Goal: Task Accomplishment & Management: Use online tool/utility

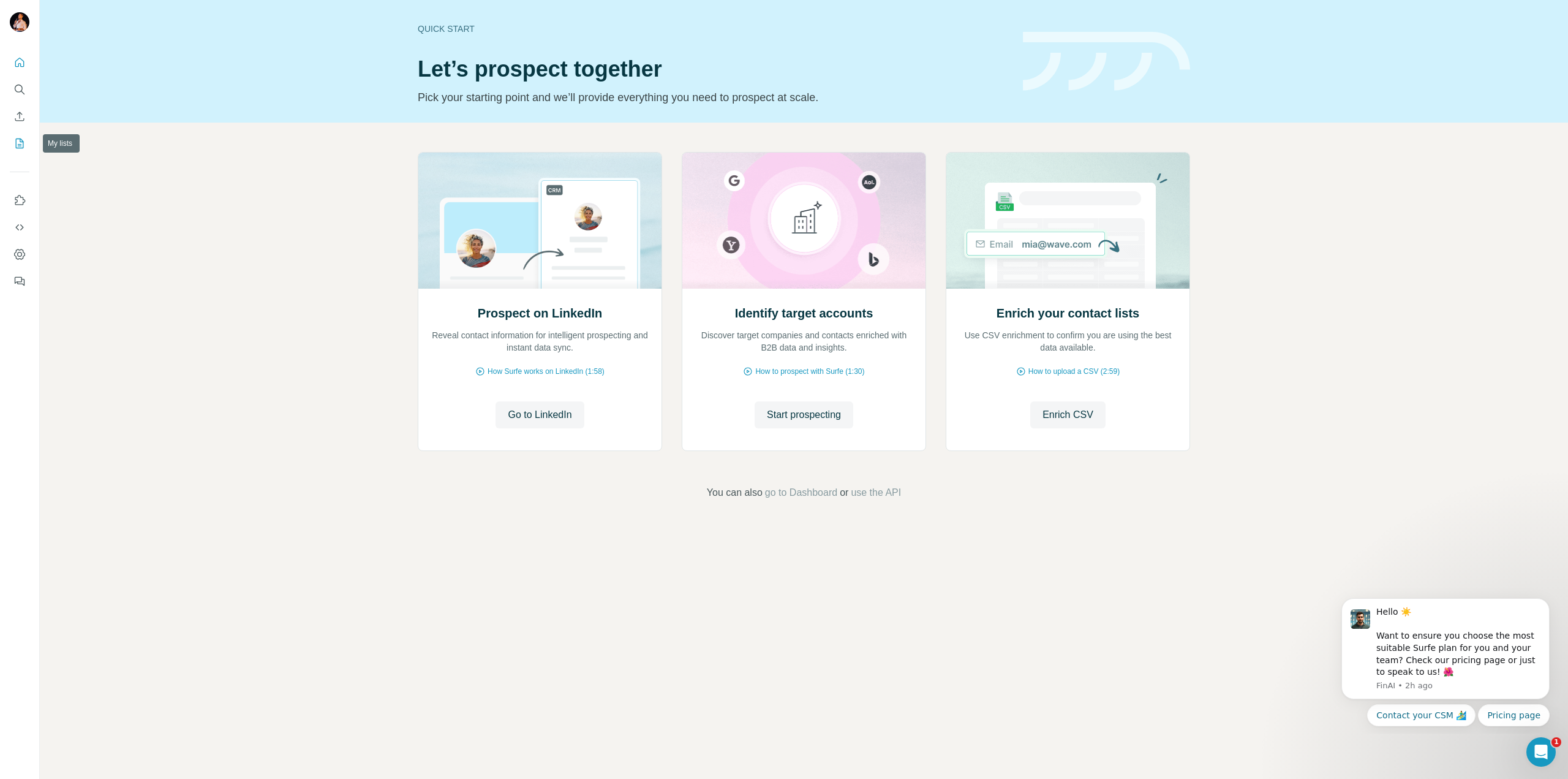
click at [18, 148] on icon "My lists" at bounding box center [20, 143] width 8 height 10
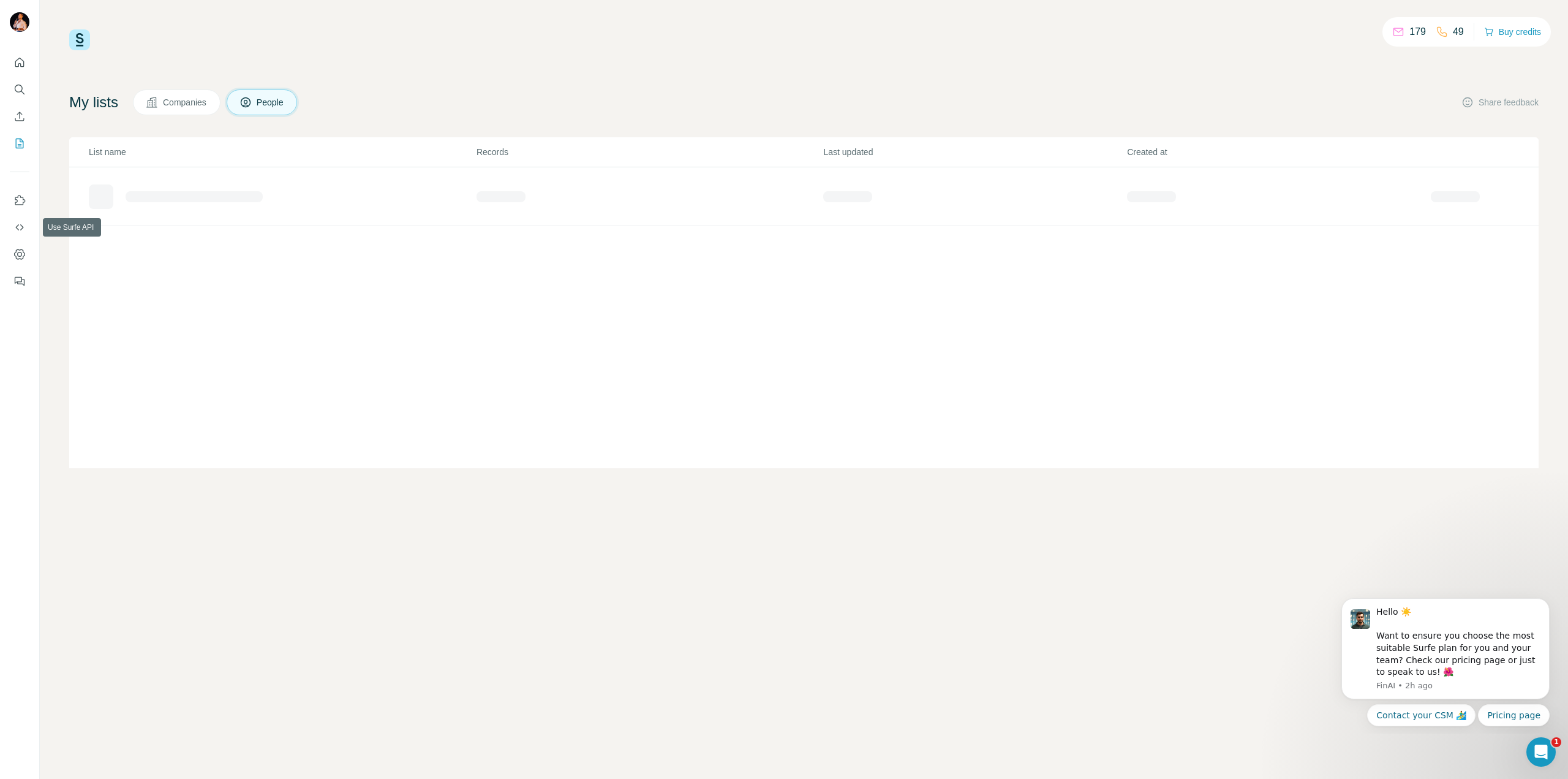
click at [16, 201] on icon "Use Surfe on LinkedIn" at bounding box center [20, 201] width 12 height 12
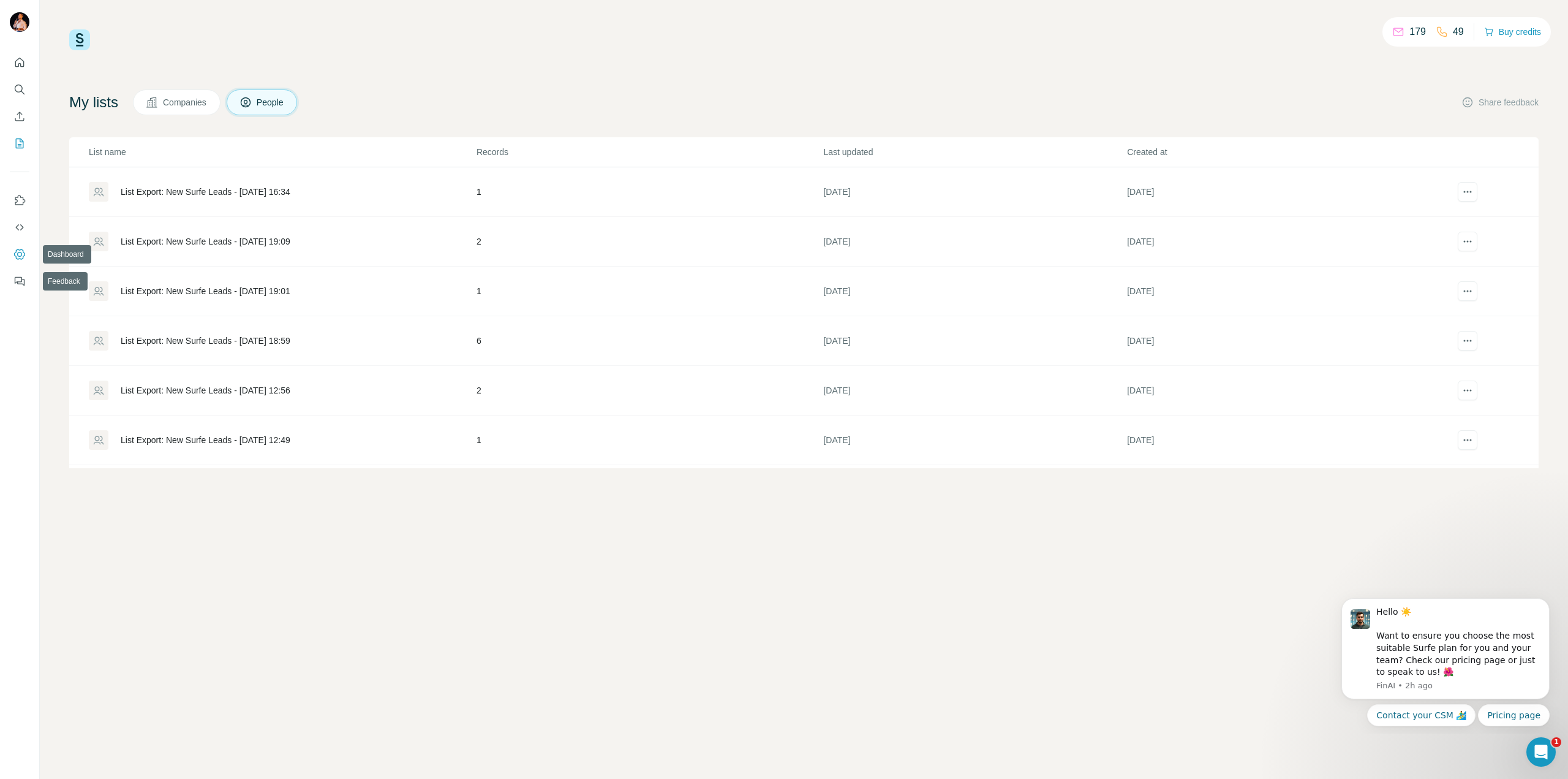
click at [18, 253] on icon "Dashboard" at bounding box center [19, 254] width 5 height 5
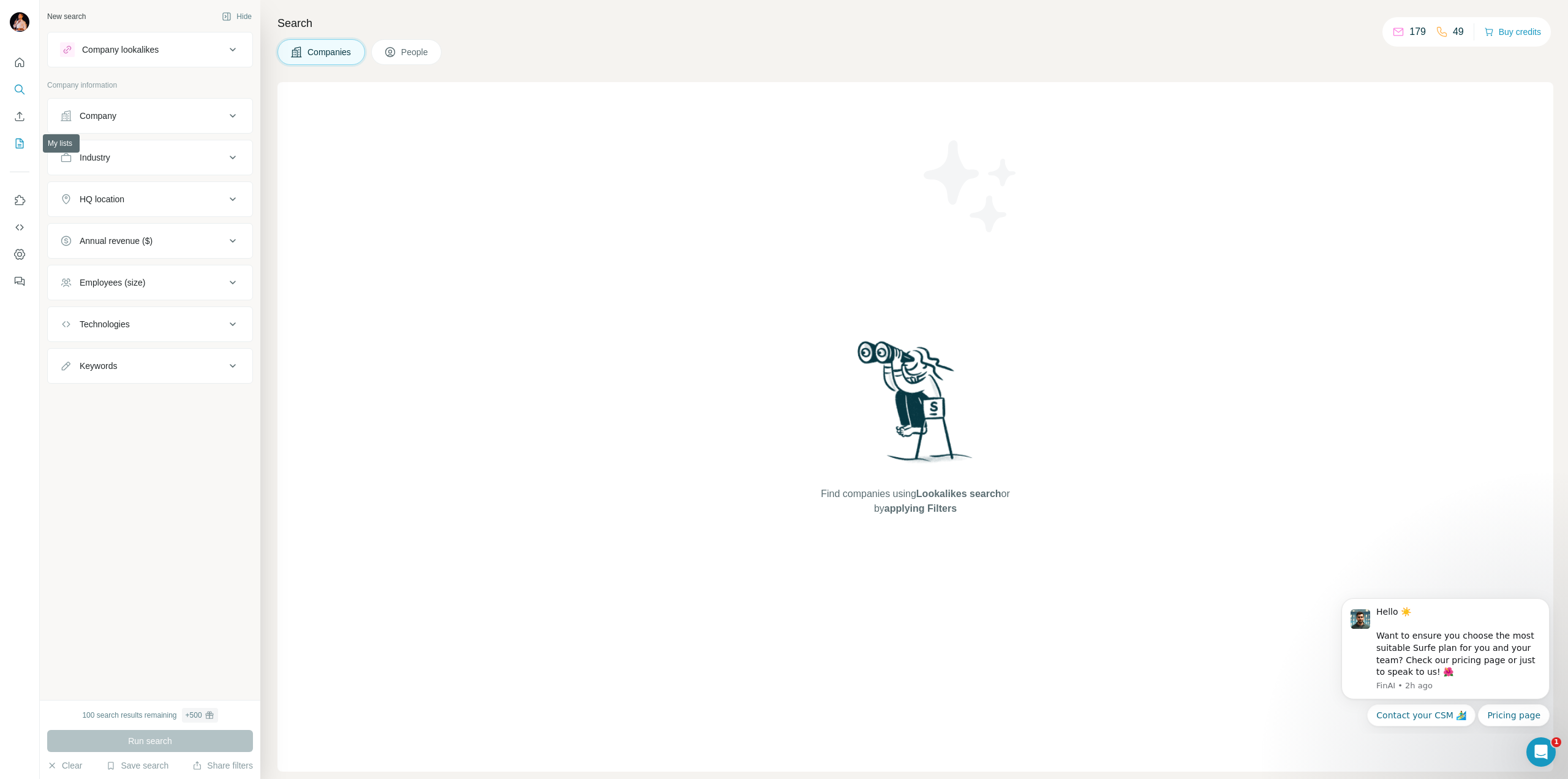
click at [21, 148] on icon "My lists" at bounding box center [20, 143] width 8 height 10
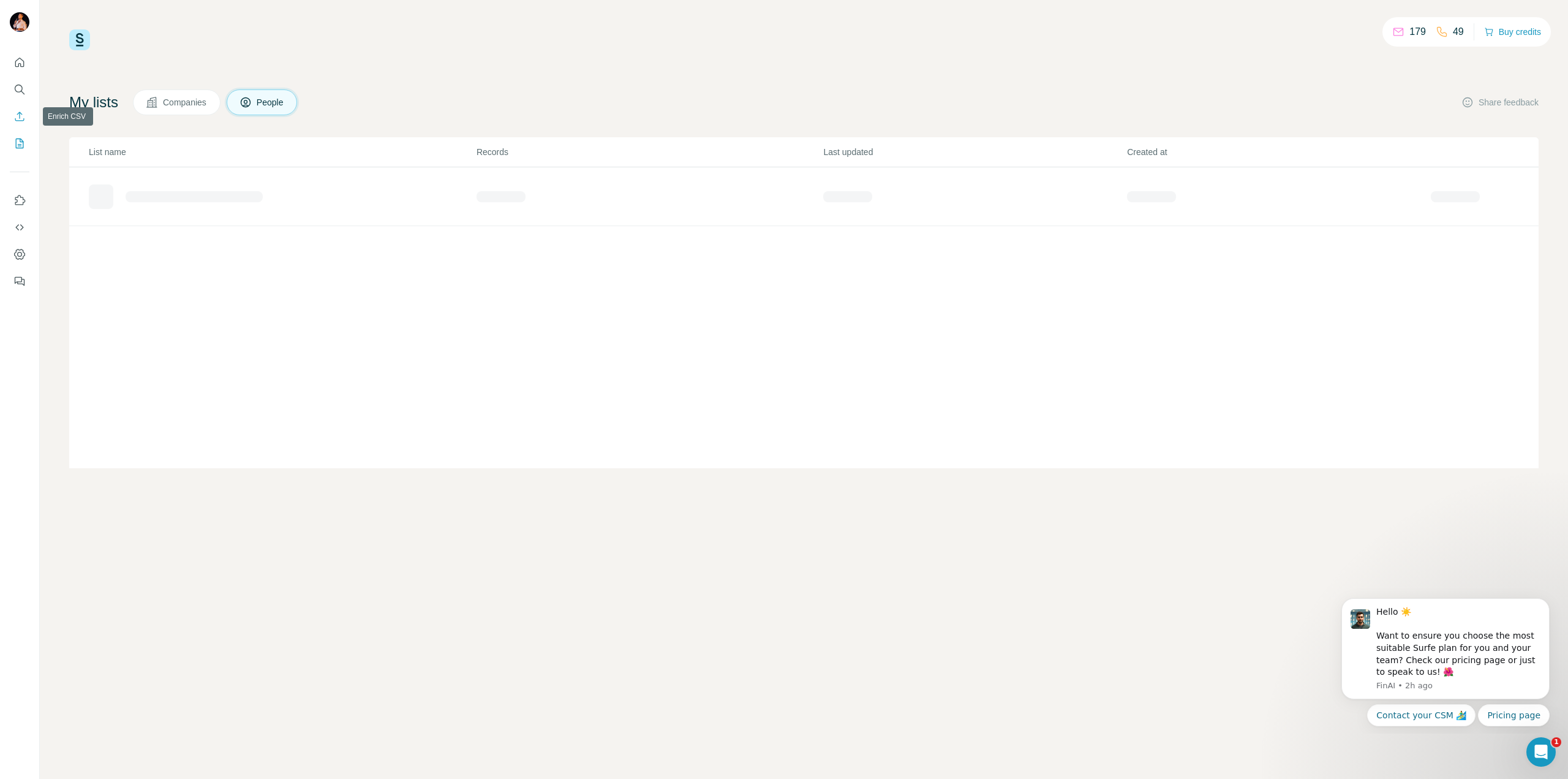
click at [23, 117] on icon "Enrich CSV" at bounding box center [20, 116] width 12 height 12
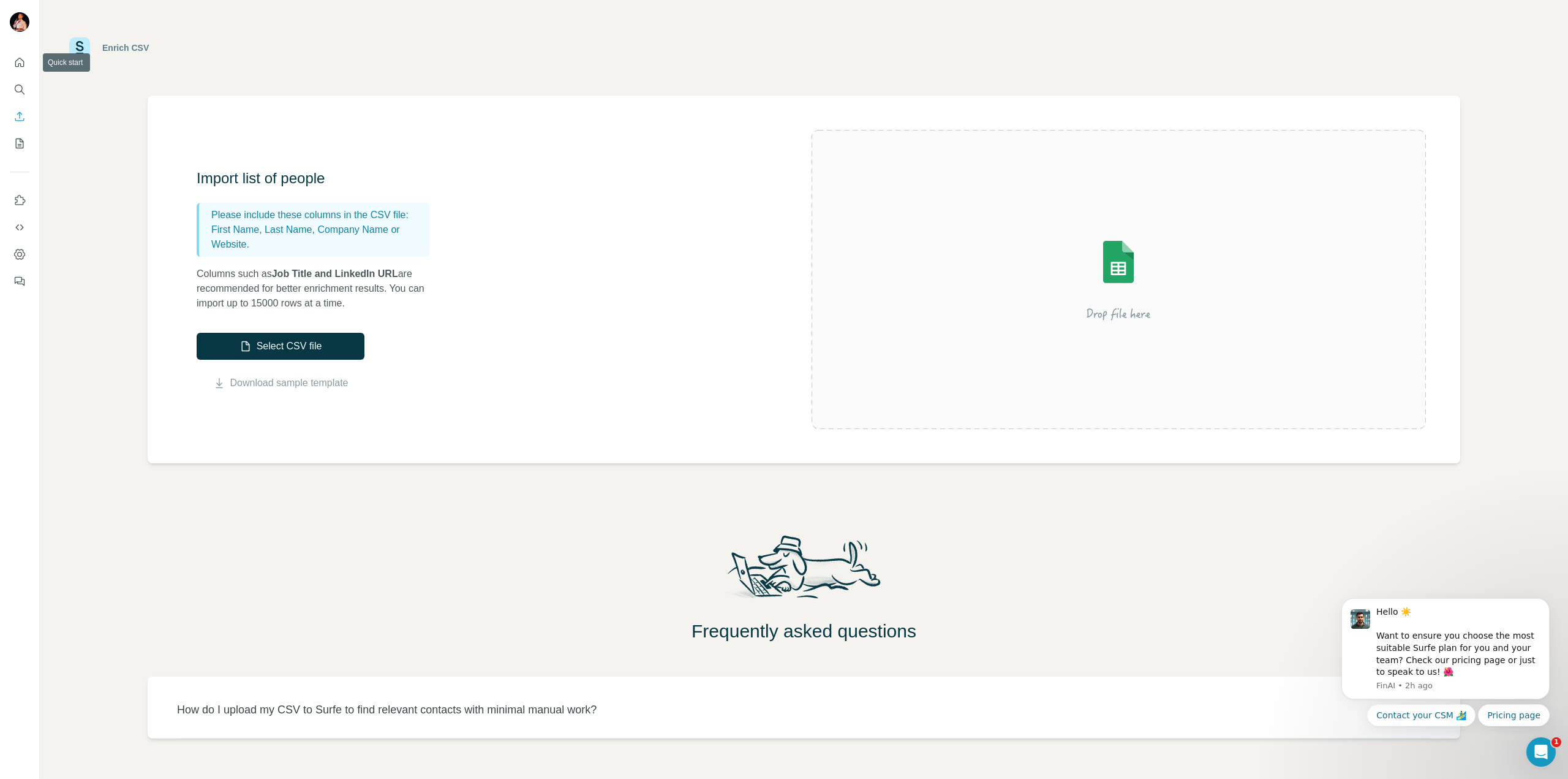
click at [7, 60] on div at bounding box center [20, 168] width 39 height 248
click at [16, 60] on button "Quick start" at bounding box center [19, 63] width 20 height 22
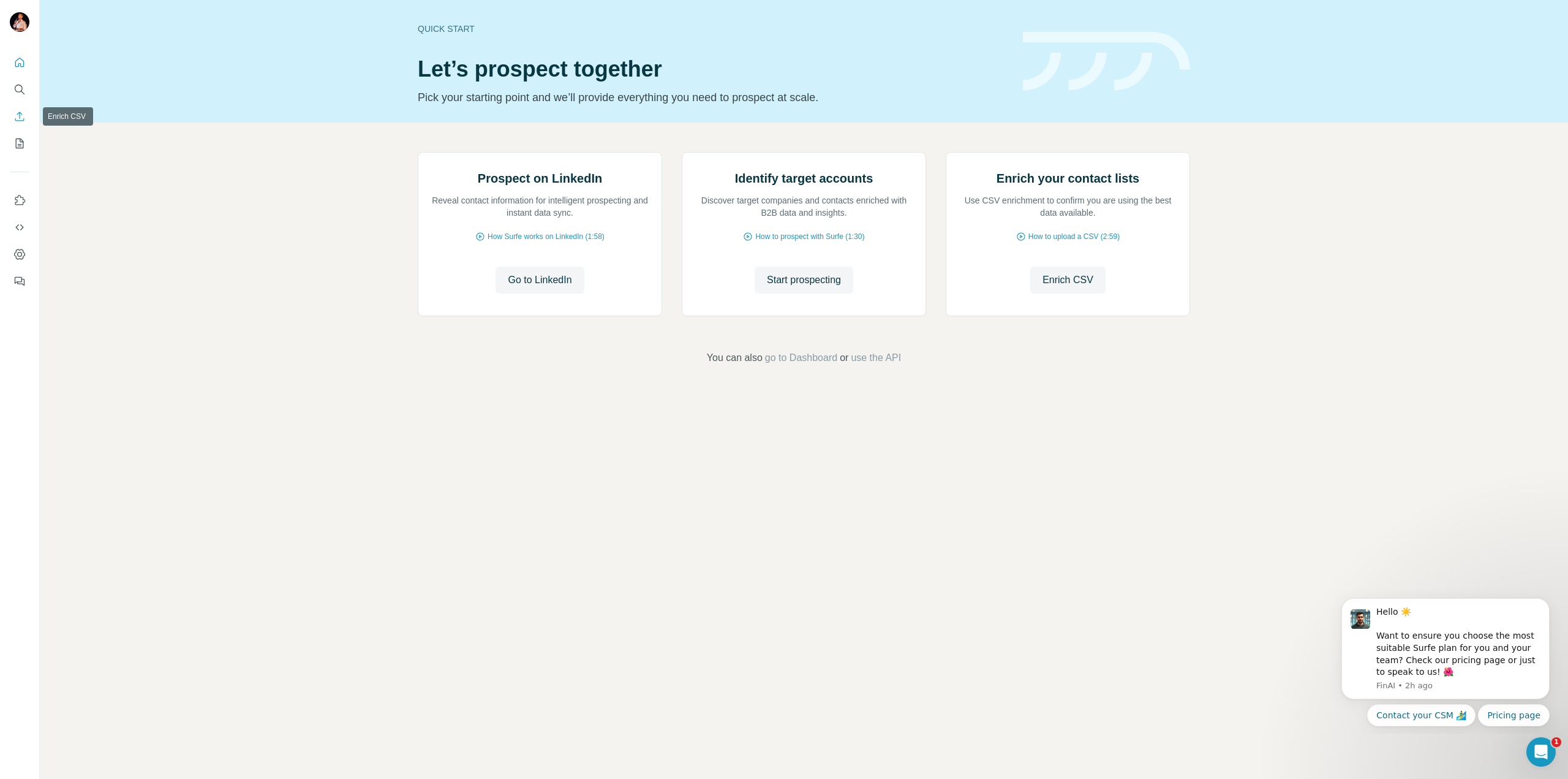
click at [19, 109] on button "Enrich CSV" at bounding box center [19, 116] width 20 height 22
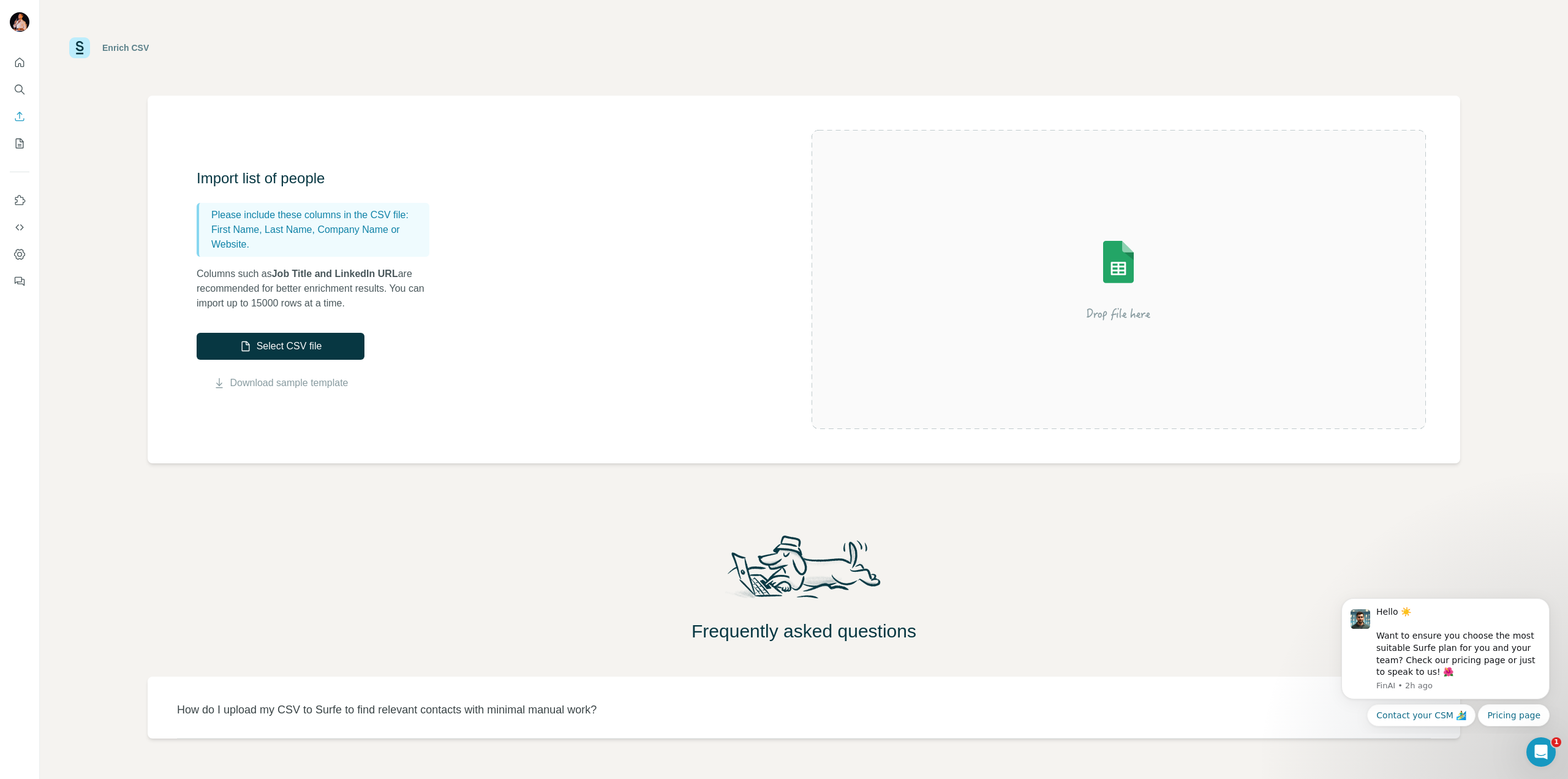
click at [77, 143] on div "Enrich CSV Import list of people Please include these columns in the CSV file: …" at bounding box center [804, 389] width 1529 height 779
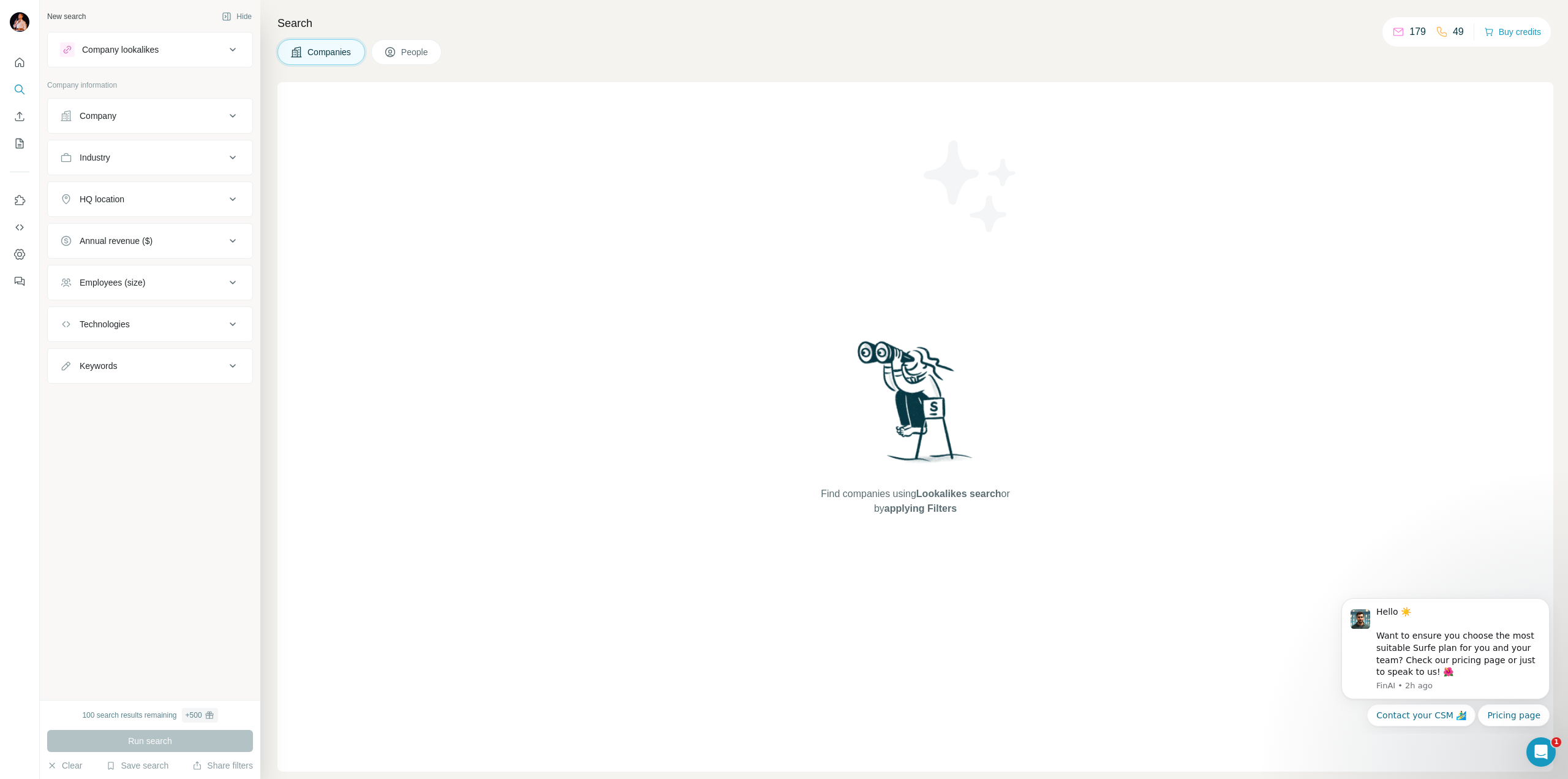
click at [16, 60] on icon "Quick start" at bounding box center [20, 63] width 12 height 12
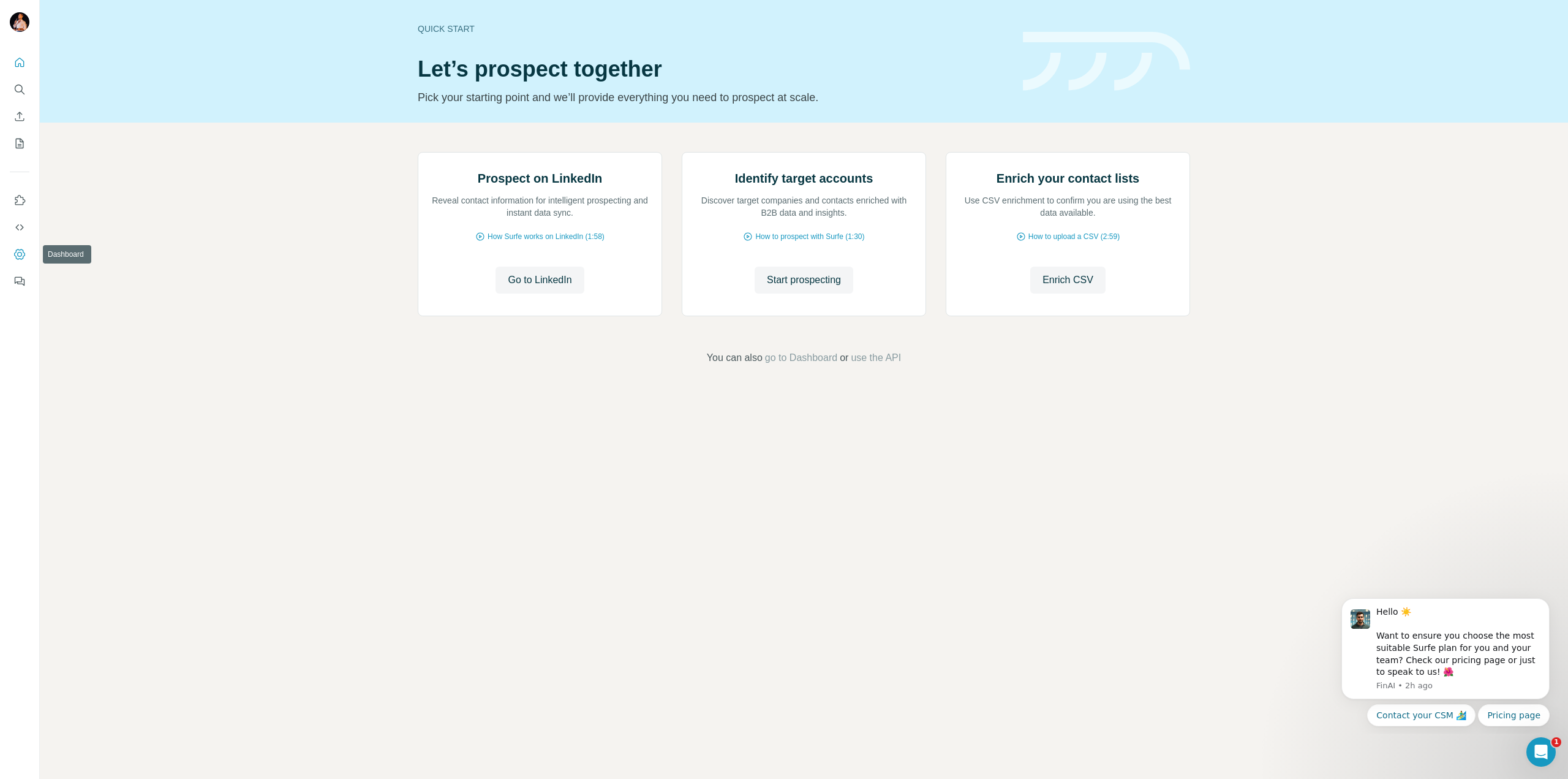
click at [24, 253] on icon "Dashboard" at bounding box center [20, 254] width 11 height 10
